Goal: Download file/media

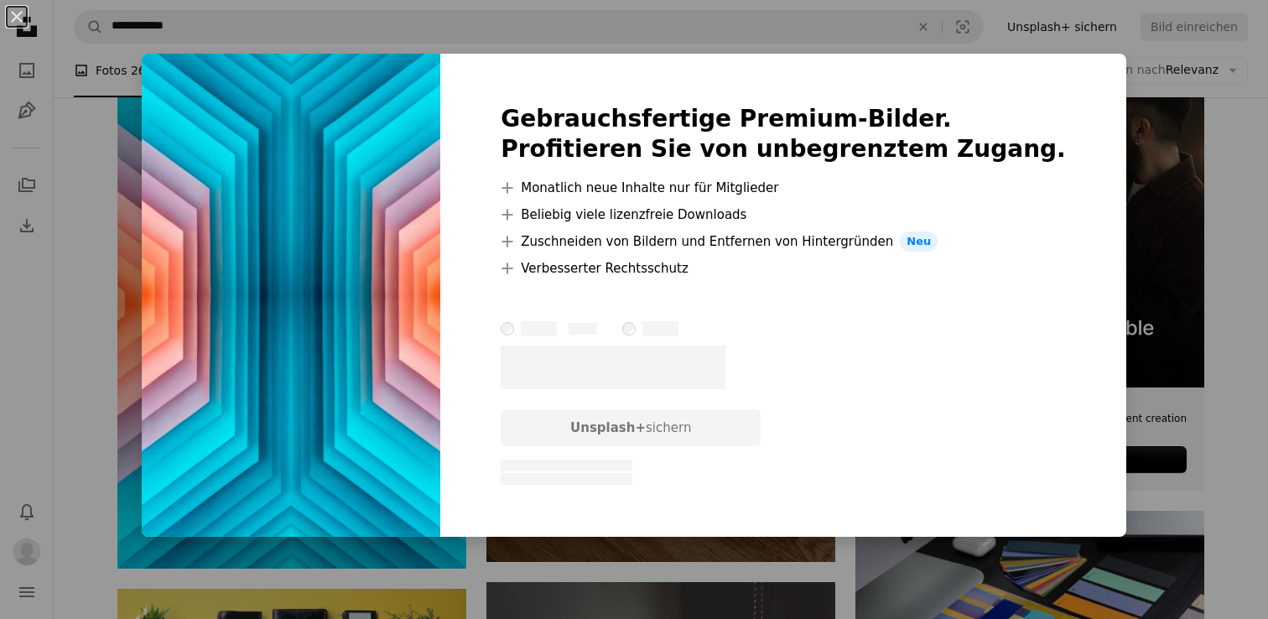
scroll to position [412, 0]
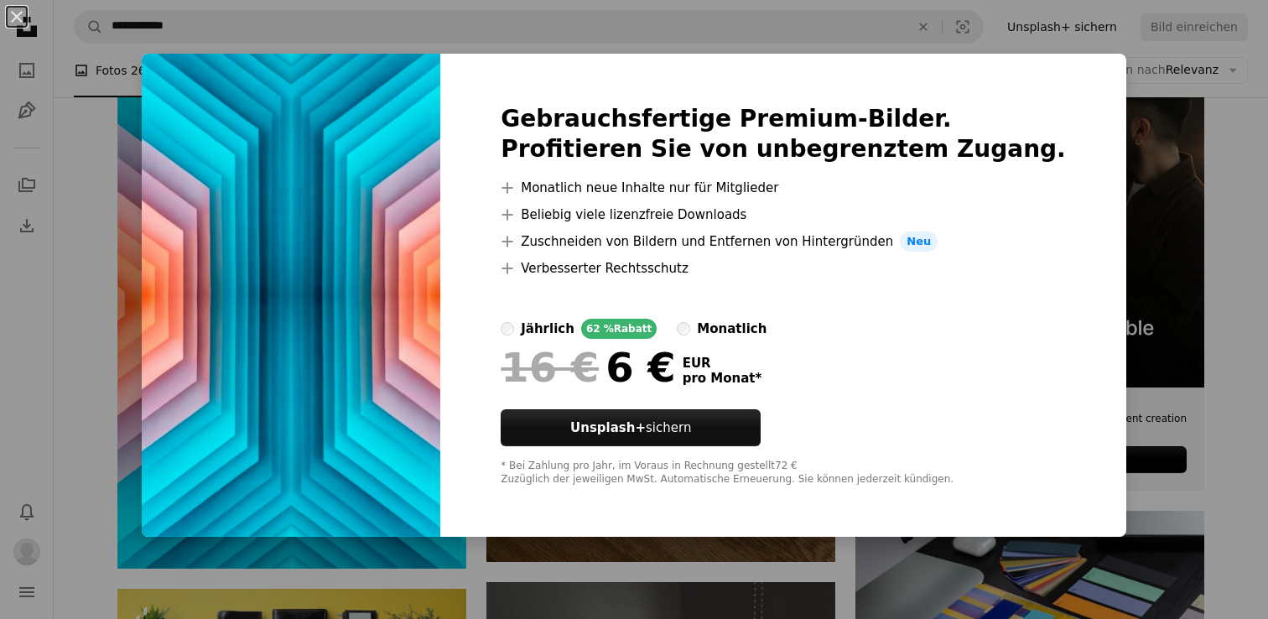
click at [1153, 50] on div "An X shape Gebrauchsfertige Premium-Bilder. Profitieren Sie von unbegrenztem Zu…" at bounding box center [634, 309] width 1268 height 619
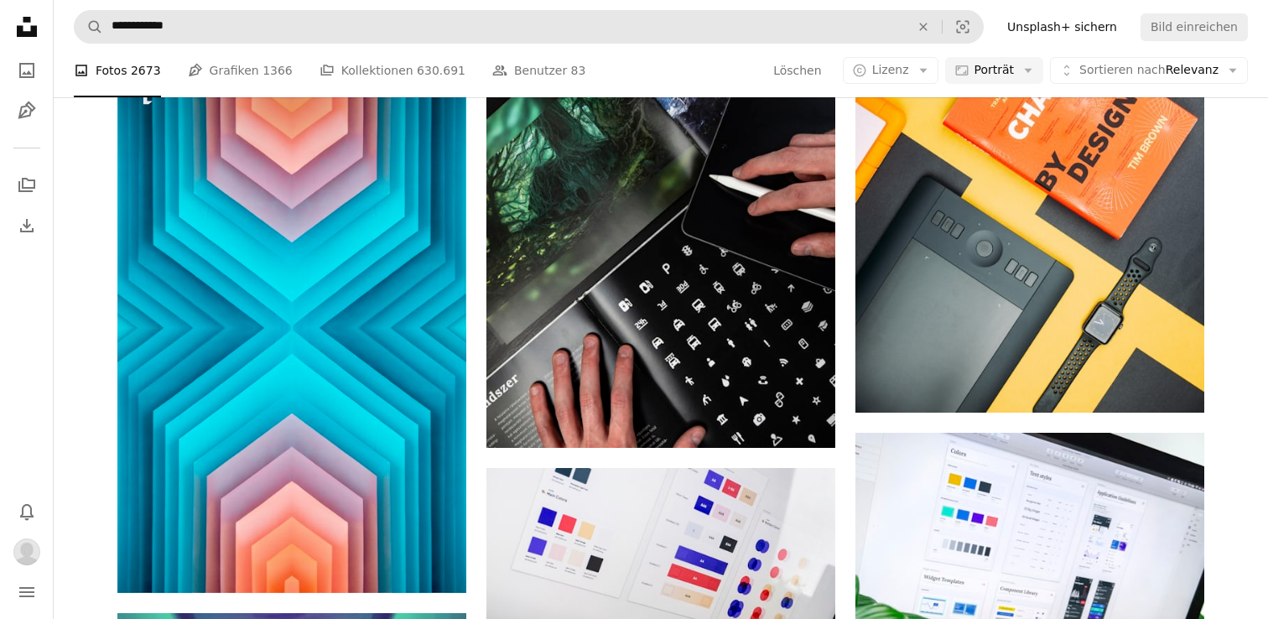
scroll to position [3053, 0]
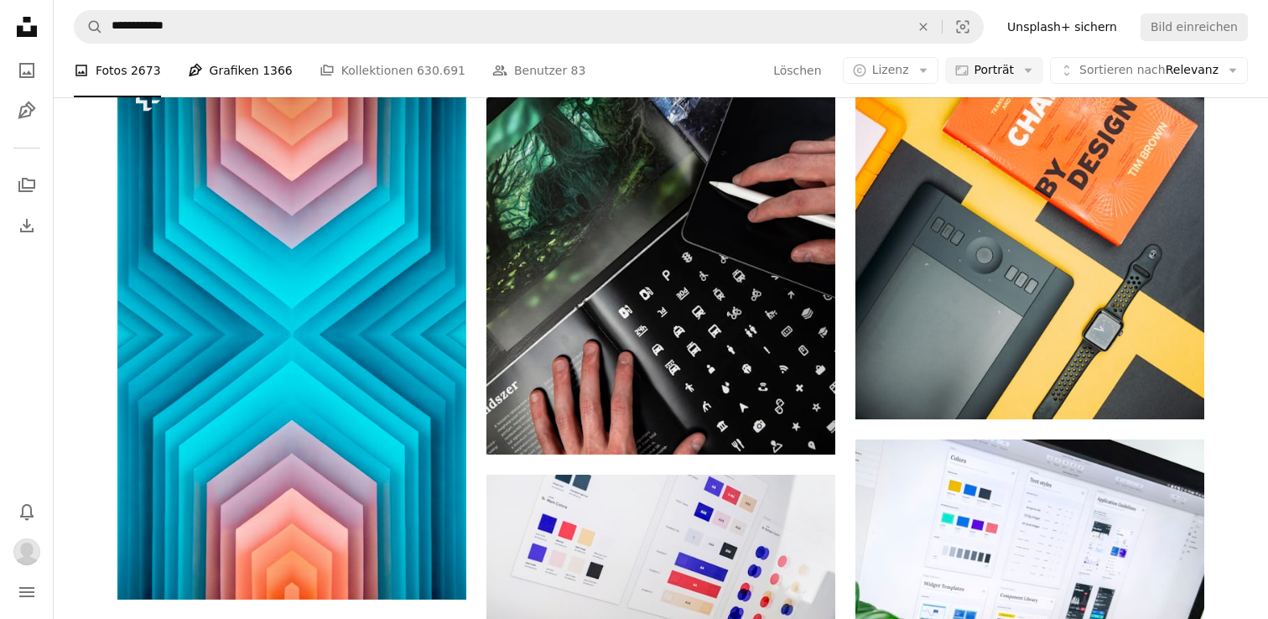
click at [264, 66] on span "1366" at bounding box center [277, 70] width 30 height 18
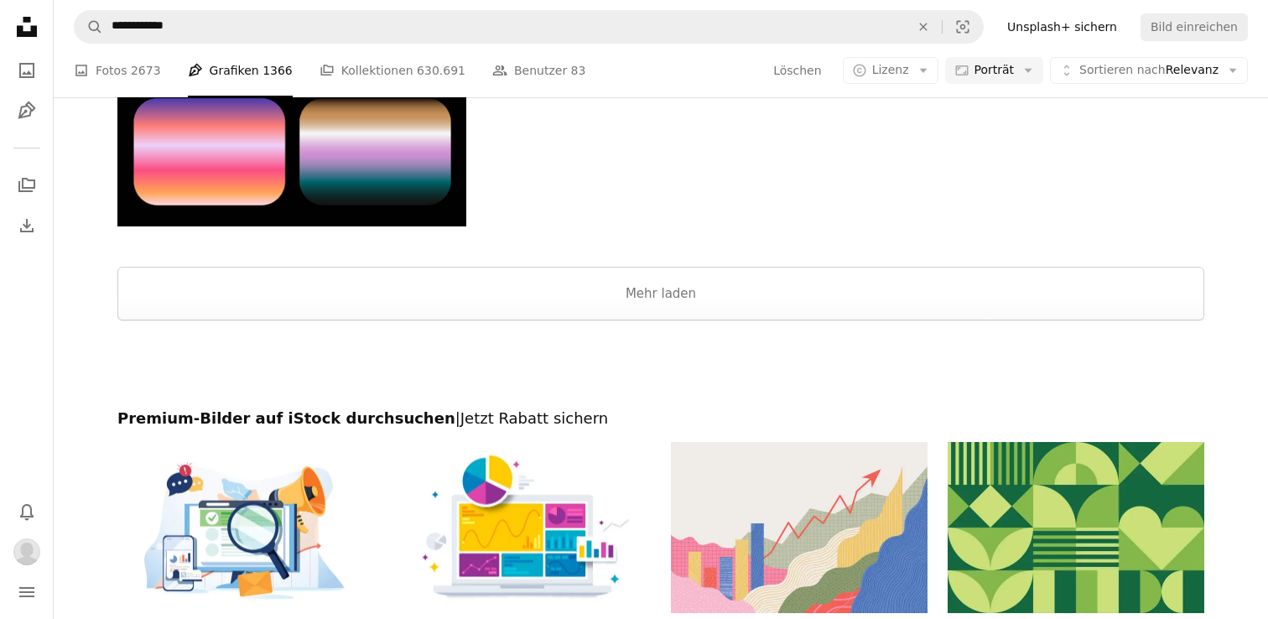
scroll to position [3929, 0]
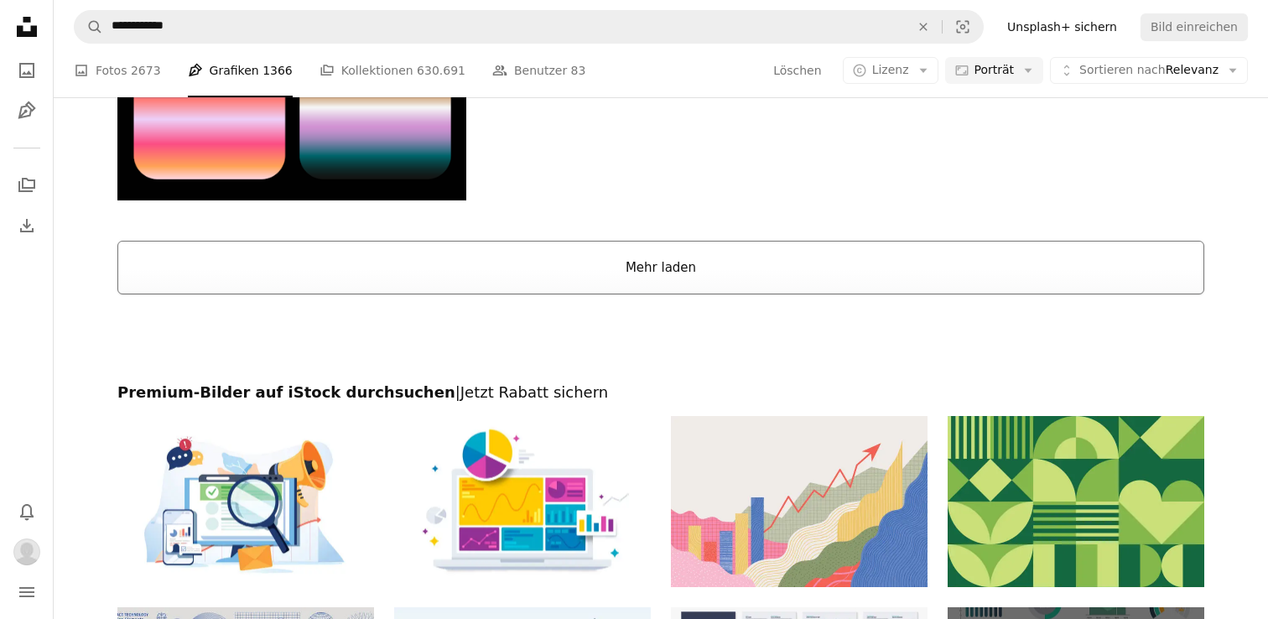
click at [659, 262] on button "Mehr laden" at bounding box center [660, 268] width 1087 height 54
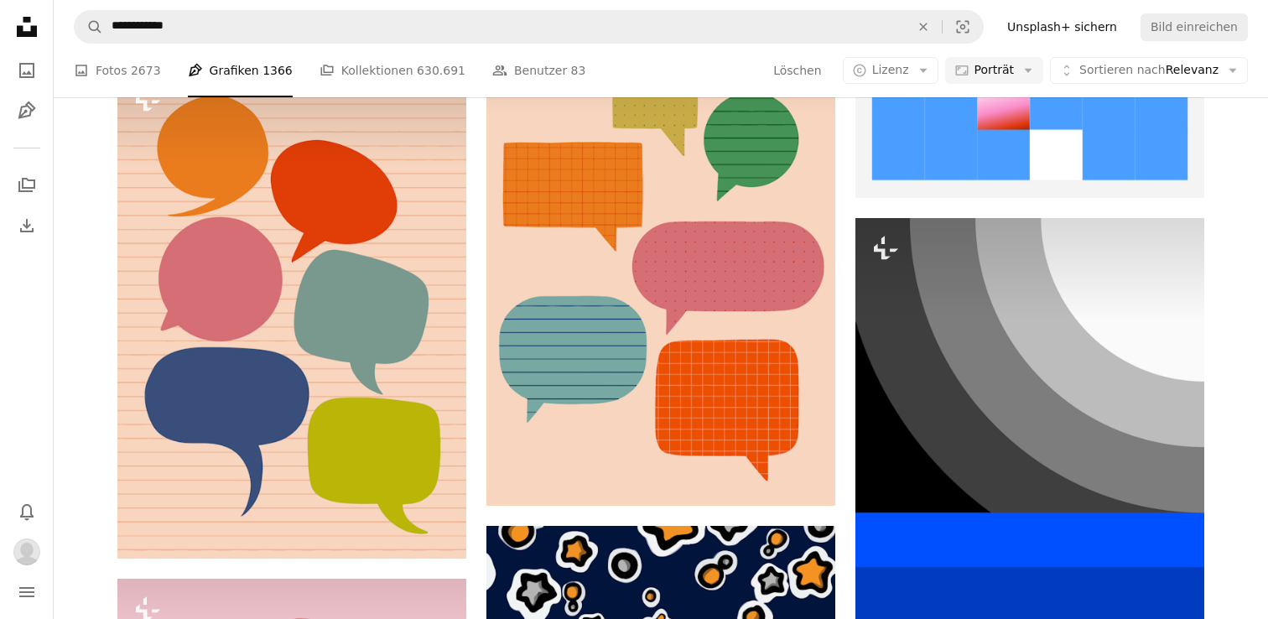
scroll to position [15546, 0]
